Goal: Task Accomplishment & Management: Manage account settings

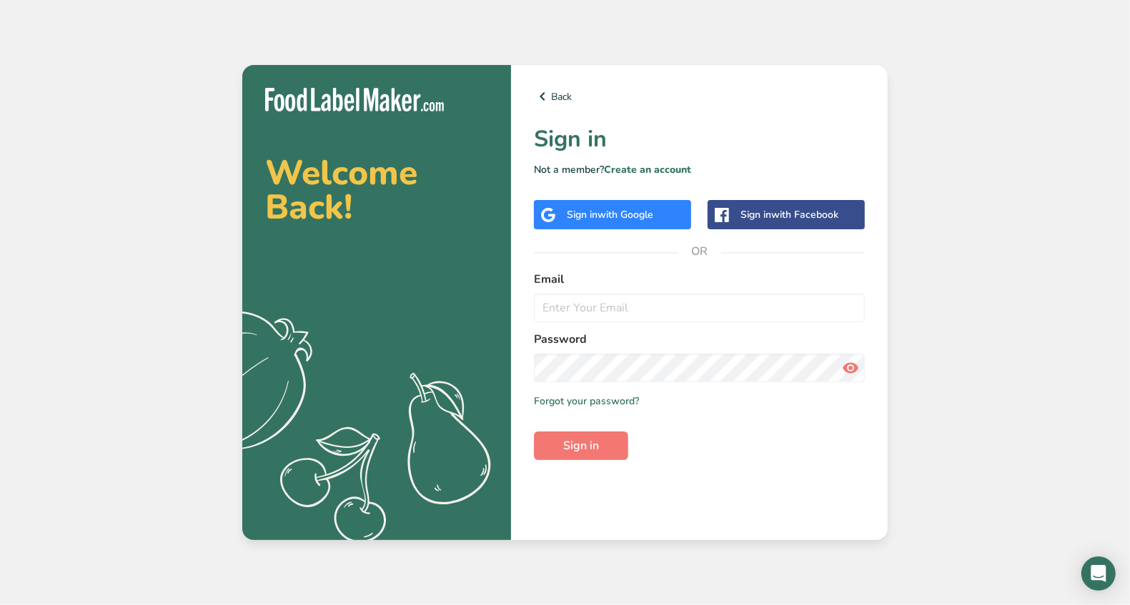
click at [648, 212] on span "with Google" at bounding box center [625, 215] width 56 height 14
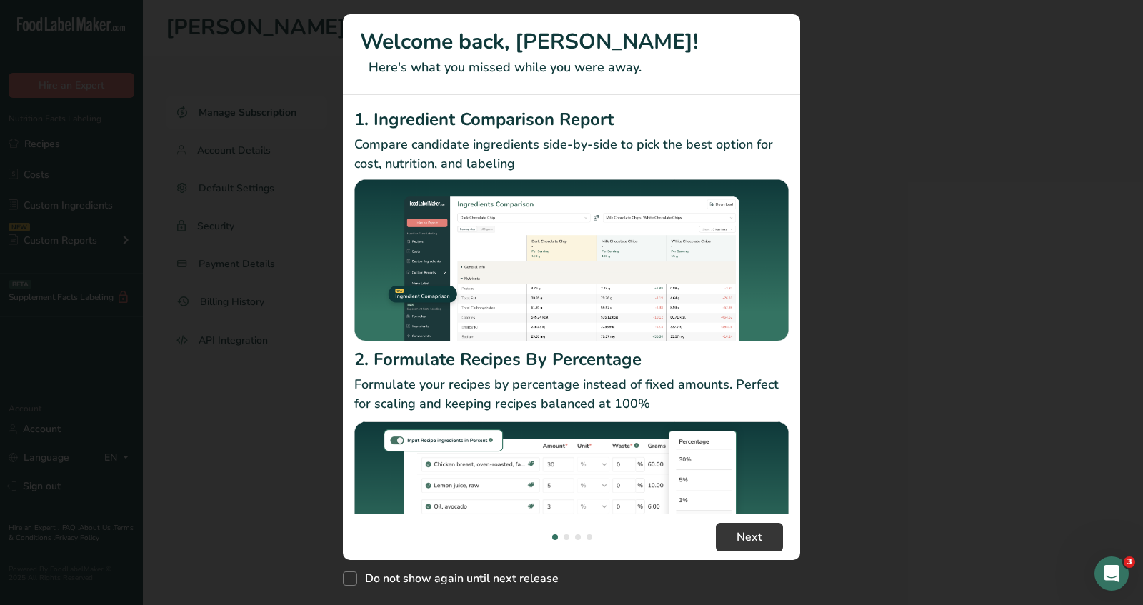
click at [622, 95] on header "Welcome back, Ellie! Here's what you missed while you were away." at bounding box center [571, 54] width 457 height 81
